Goal: Information Seeking & Learning: Learn about a topic

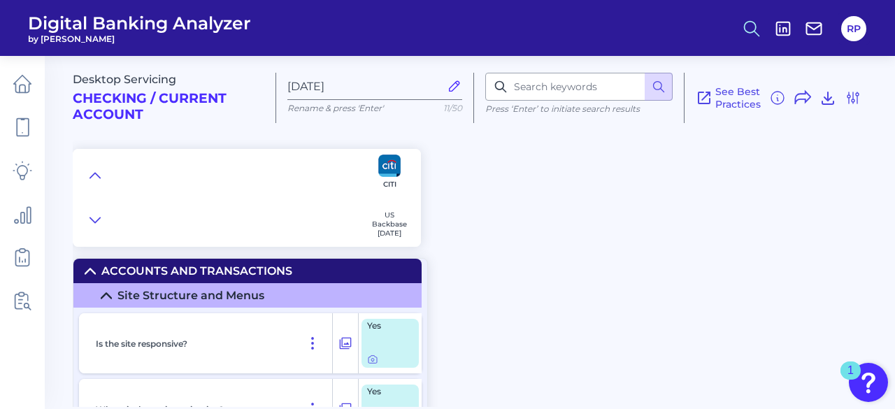
click at [755, 34] on icon at bounding box center [752, 29] width 20 height 20
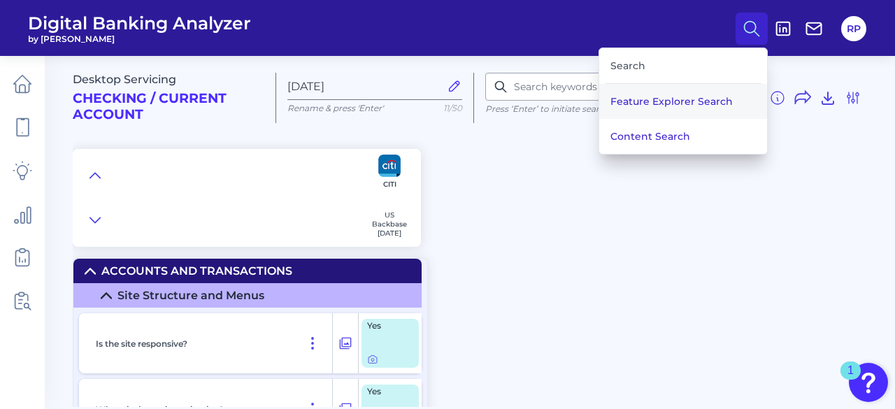
click at [667, 113] on button "Feature Explorer Search" at bounding box center [683, 101] width 168 height 35
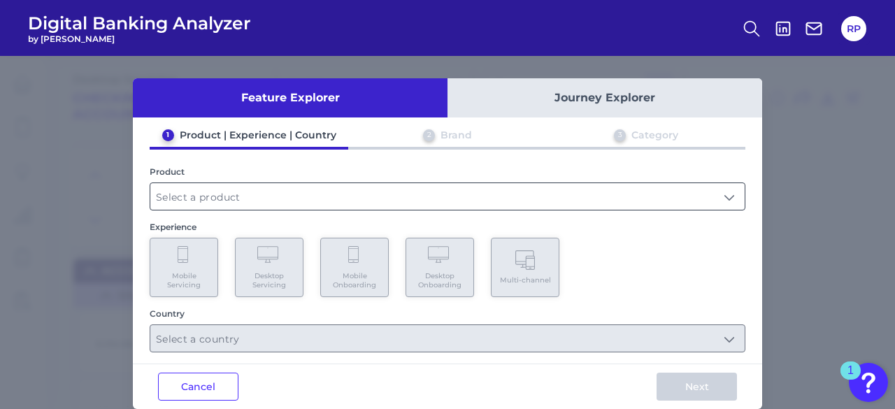
click at [296, 188] on input "text" at bounding box center [447, 196] width 594 height 27
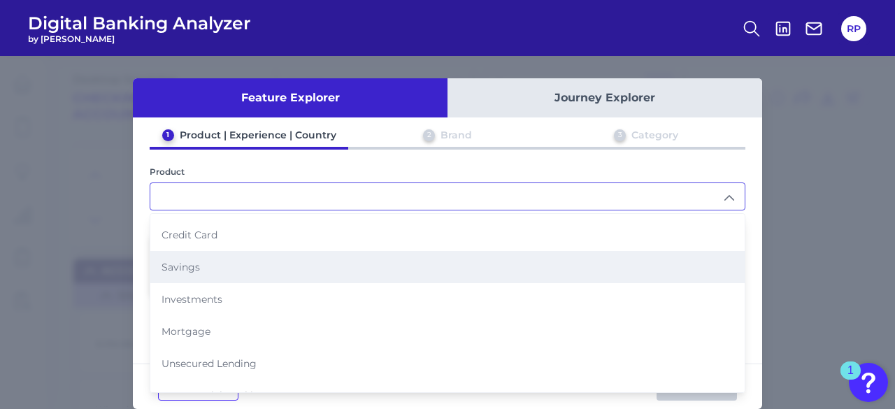
scroll to position [133, 0]
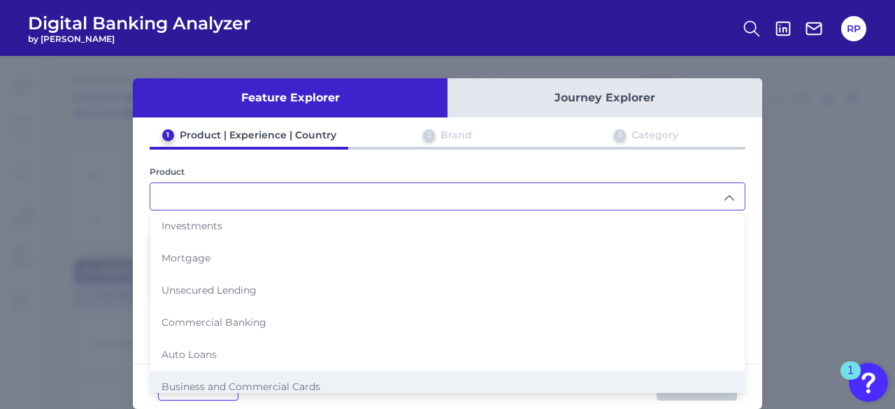
click at [242, 380] on span "Business and Commercial Cards" at bounding box center [240, 386] width 159 height 13
type input "Business and Commercial Cards"
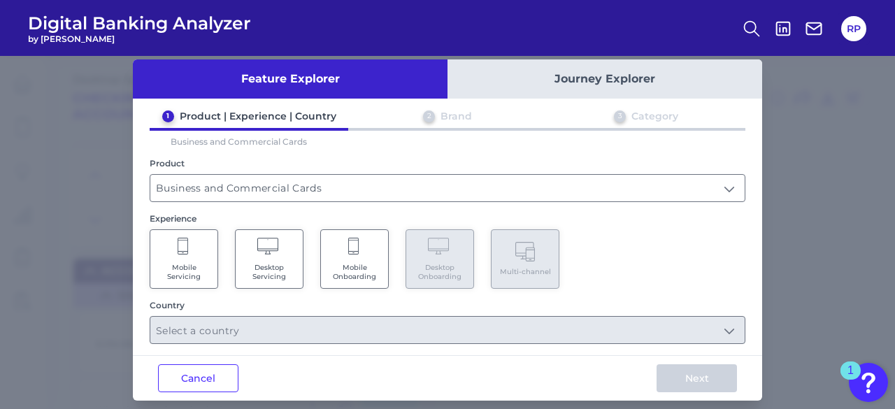
scroll to position [29, 0]
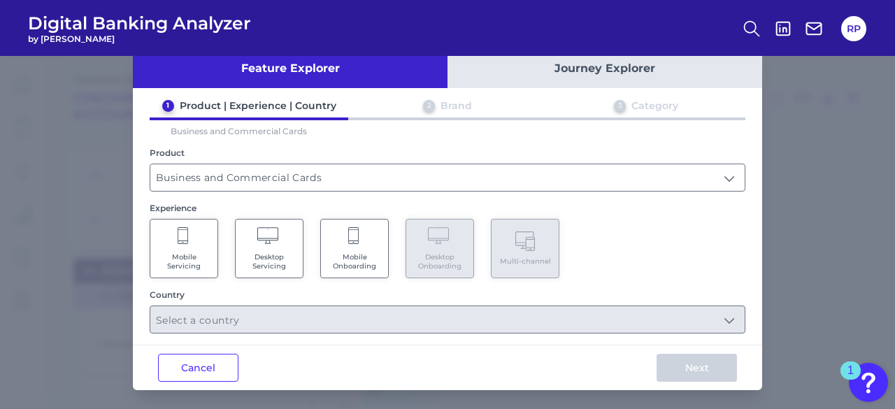
click at [212, 251] on Servicing "Mobile Servicing" at bounding box center [184, 248] width 68 height 59
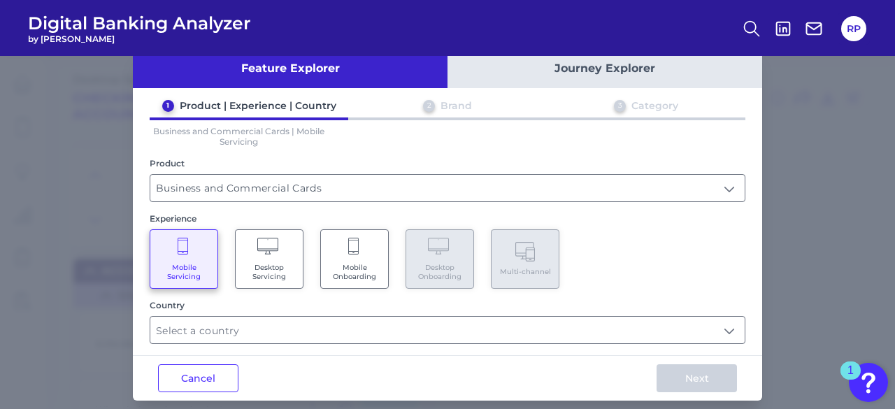
scroll to position [39, 0]
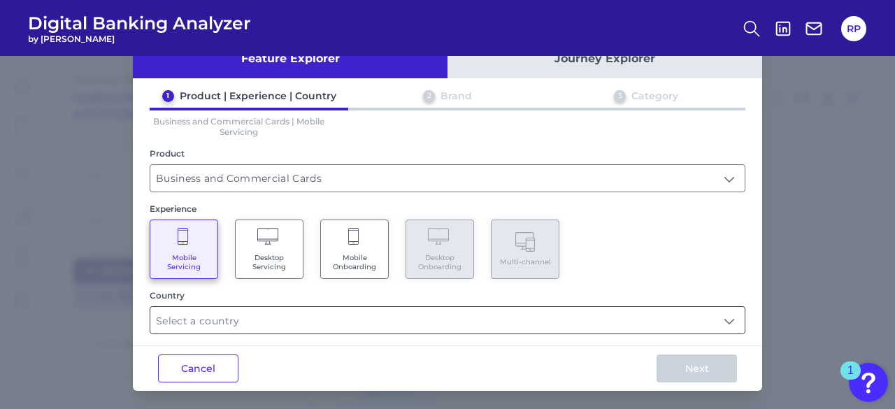
click at [327, 314] on input "text" at bounding box center [447, 320] width 594 height 27
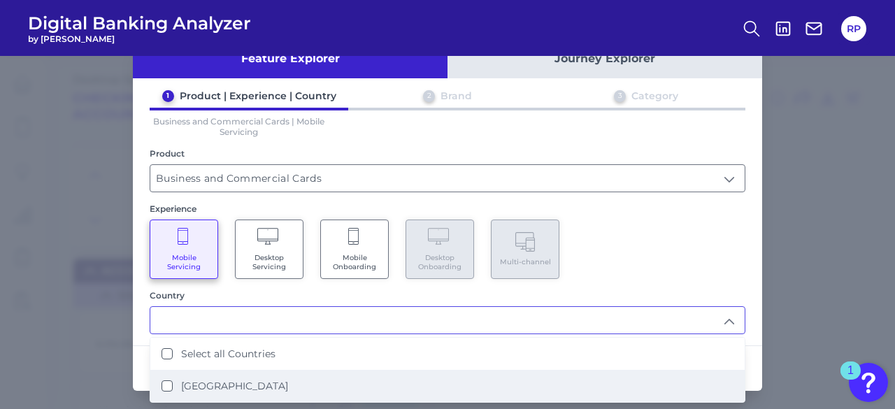
click at [230, 383] on label "[GEOGRAPHIC_DATA]" at bounding box center [234, 385] width 107 height 13
type input "Select all Countries"
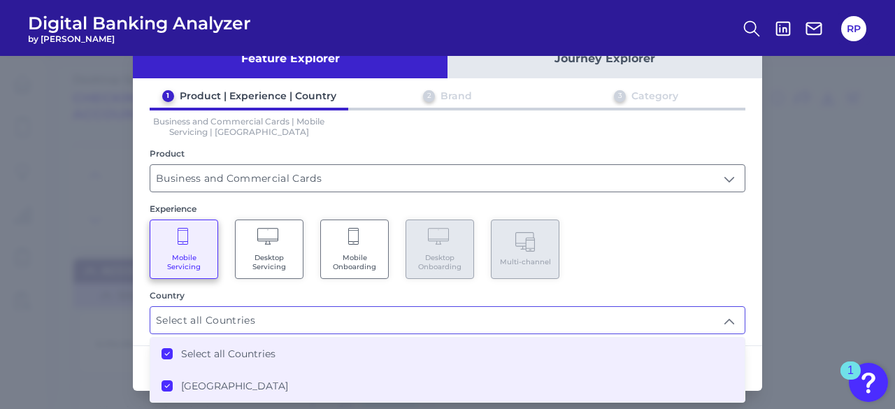
click at [642, 282] on div "1 Product | Experience | Country 2 Brand 3 Category Business and Commercial Car…" at bounding box center [447, 211] width 629 height 245
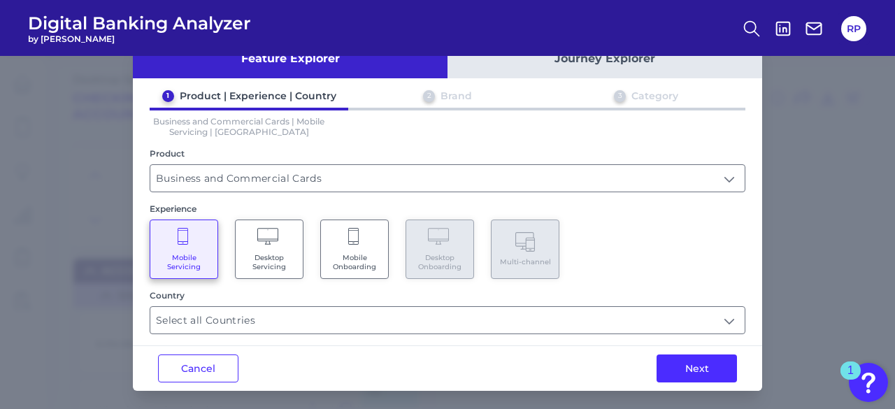
click at [686, 361] on button "Next" at bounding box center [696, 368] width 80 height 28
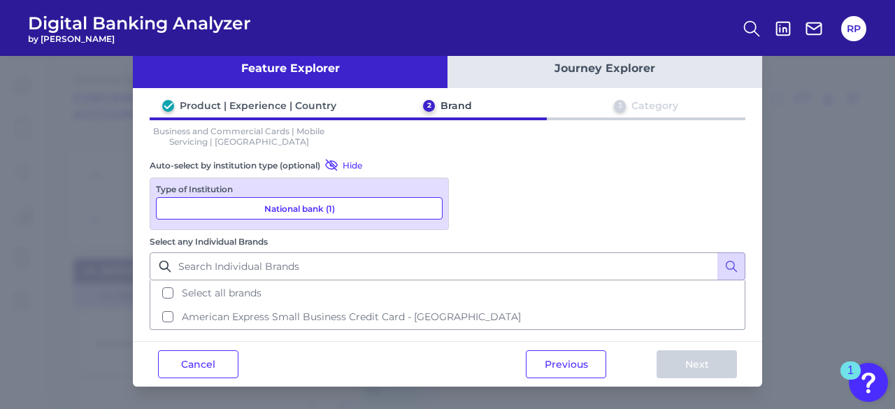
scroll to position [0, 0]
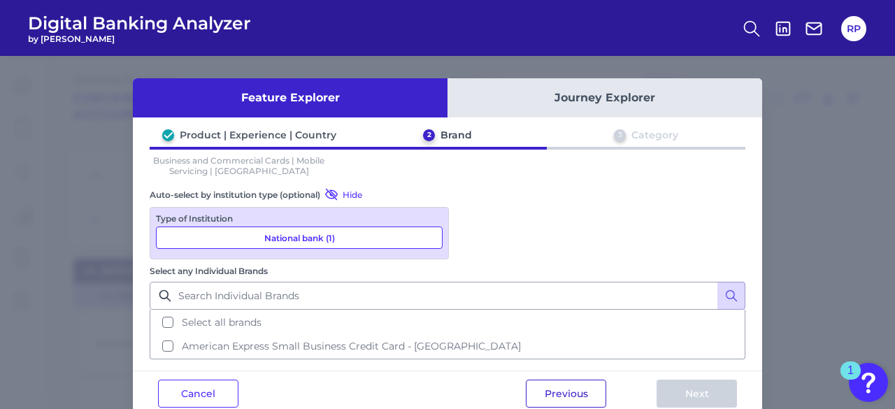
click at [583, 379] on button "Previous" at bounding box center [566, 393] width 80 height 28
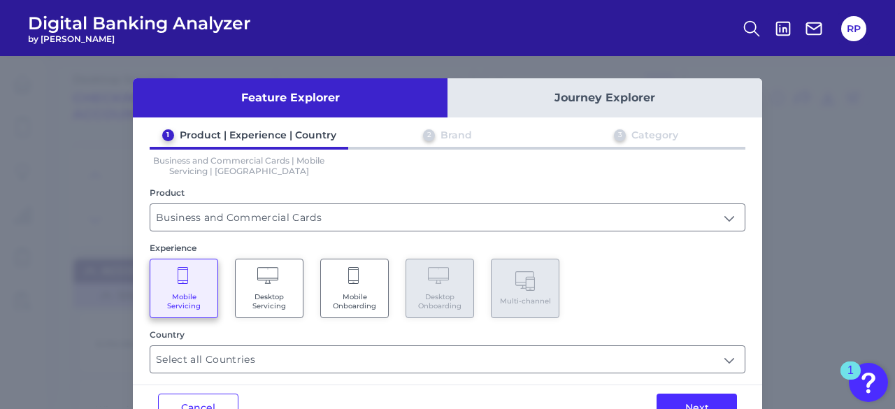
click at [265, 307] on span "Desktop Servicing" at bounding box center [269, 301] width 53 height 18
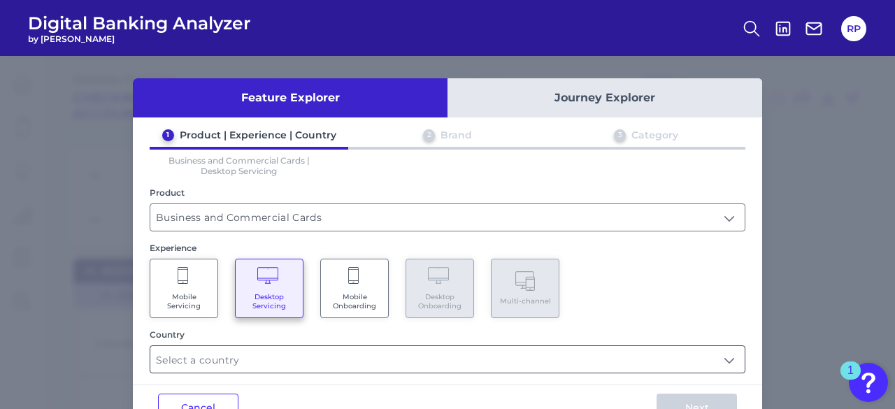
click at [294, 360] on input "text" at bounding box center [447, 359] width 594 height 27
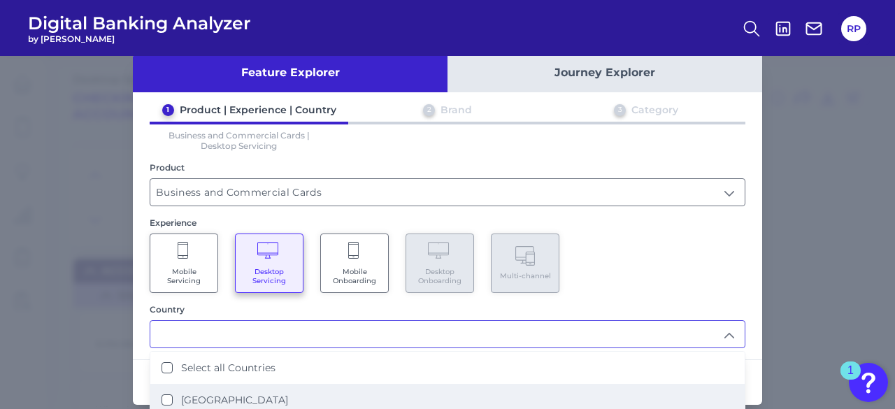
scroll to position [39, 0]
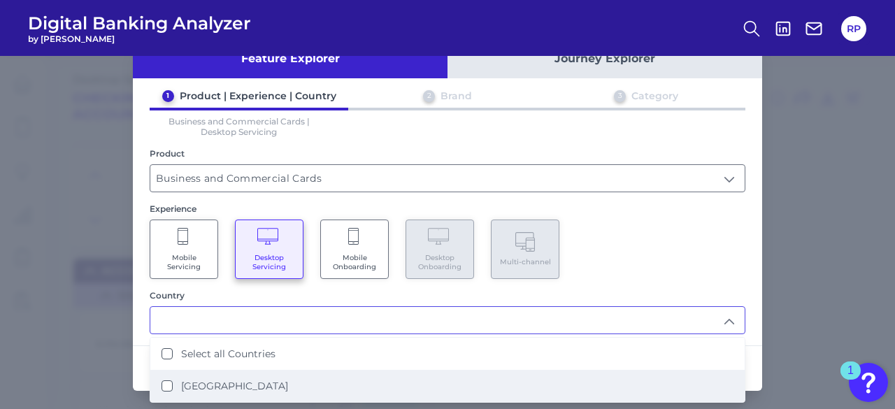
click at [242, 379] on label "[GEOGRAPHIC_DATA]" at bounding box center [234, 385] width 107 height 13
type input "Select all Countries"
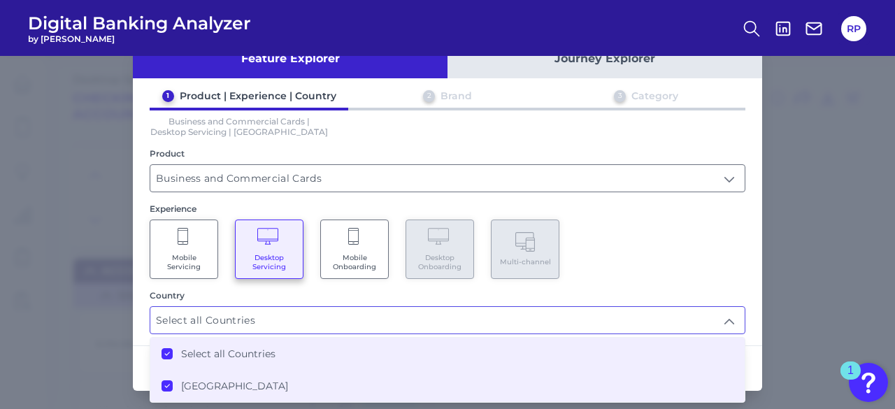
click at [665, 277] on div "1 Product | Experience | Country 2 Brand 3 Category Business and Commercial Car…" at bounding box center [447, 211] width 629 height 245
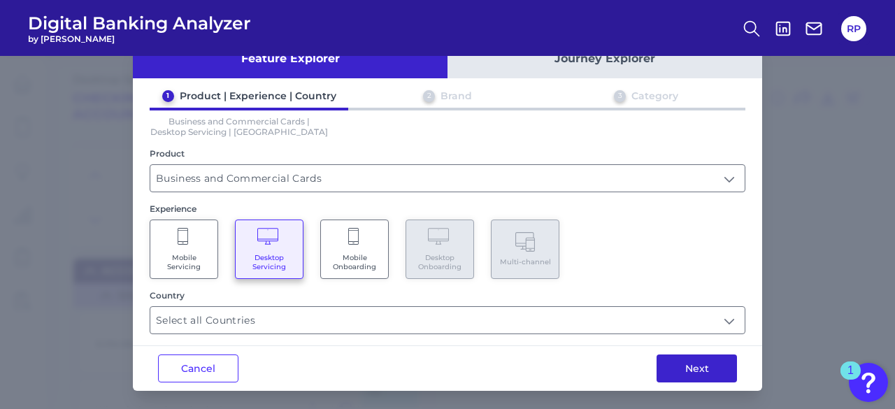
click at [709, 373] on button "Next" at bounding box center [696, 368] width 80 height 28
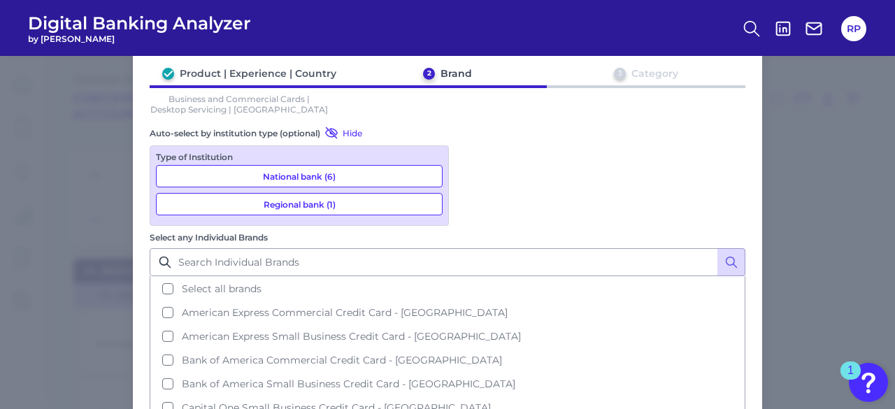
scroll to position [0, 0]
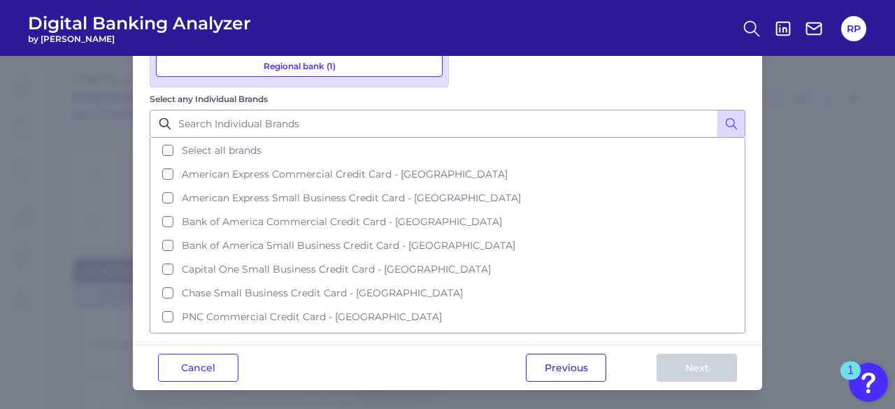
click at [551, 356] on button "Previous" at bounding box center [566, 368] width 80 height 28
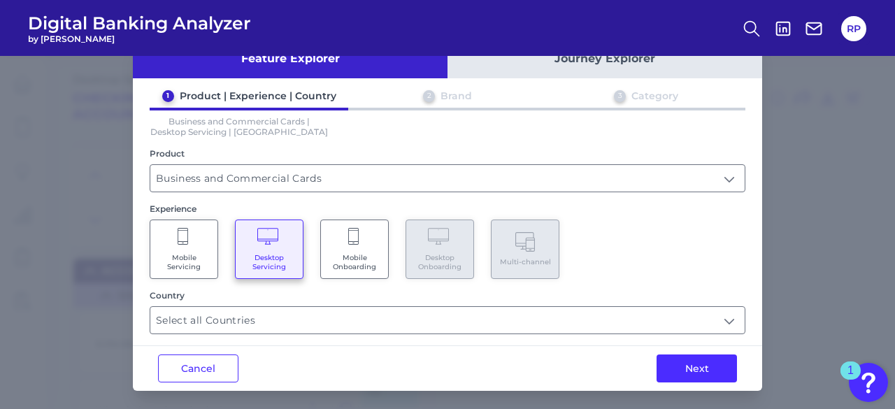
click at [362, 237] on Onboarding "Mobile Onboarding" at bounding box center [354, 248] width 68 height 59
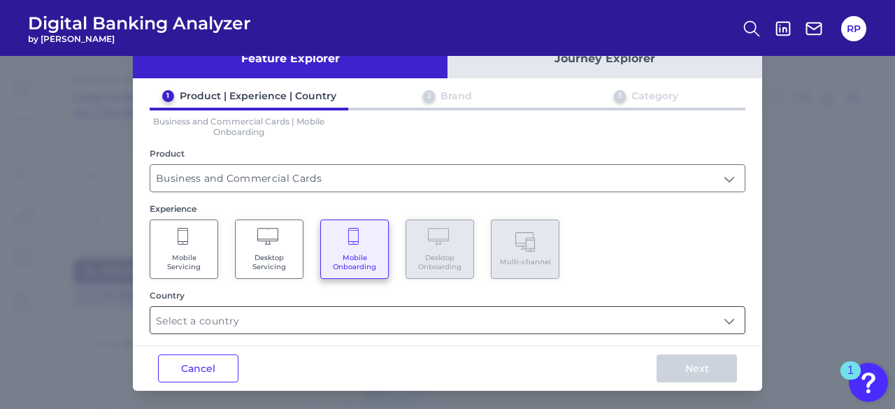
click at [390, 309] on input "text" at bounding box center [447, 320] width 594 height 27
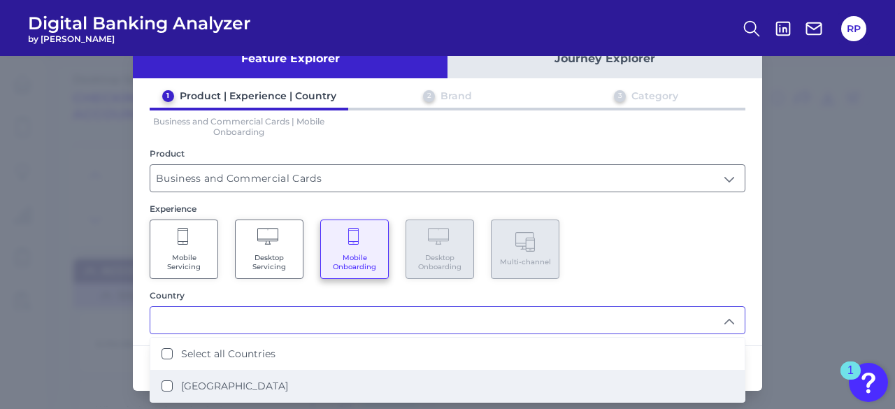
click at [249, 373] on li "[GEOGRAPHIC_DATA]" at bounding box center [447, 386] width 594 height 32
type input "Select all Countries"
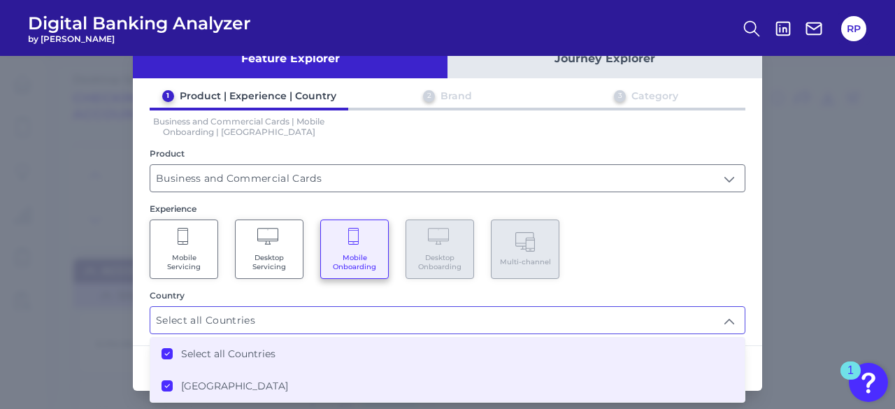
click at [654, 269] on div "Mobile Servicing Desktop Servicing Mobile Onboarding Desktop Onboarding Multi-c…" at bounding box center [447, 248] width 595 height 59
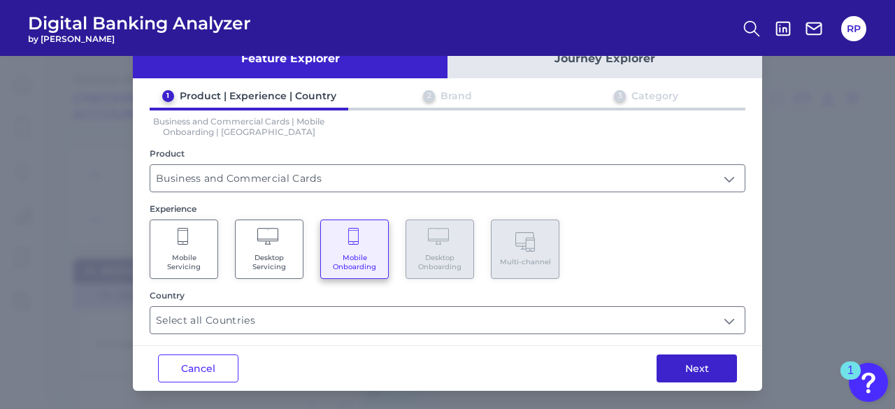
click at [710, 363] on button "Next" at bounding box center [696, 368] width 80 height 28
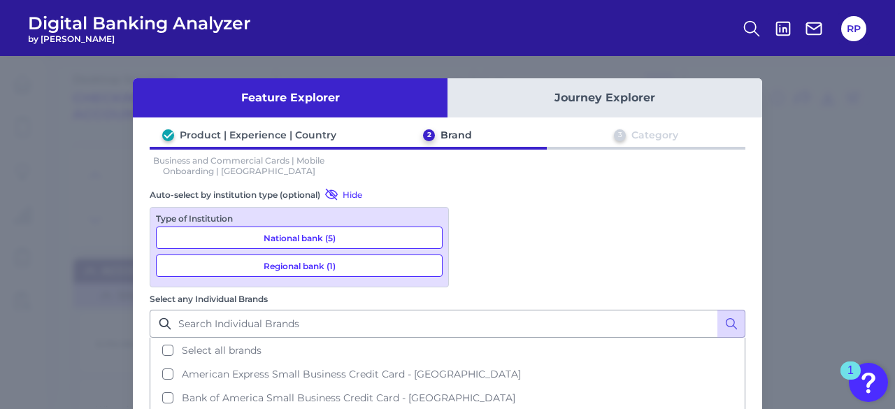
click at [814, 127] on div "Feature Explorer Journey Explorer Product | Experience | Country 2 Brand 3 Cate…" at bounding box center [447, 232] width 895 height 353
